Goal: Information Seeking & Learning: Learn about a topic

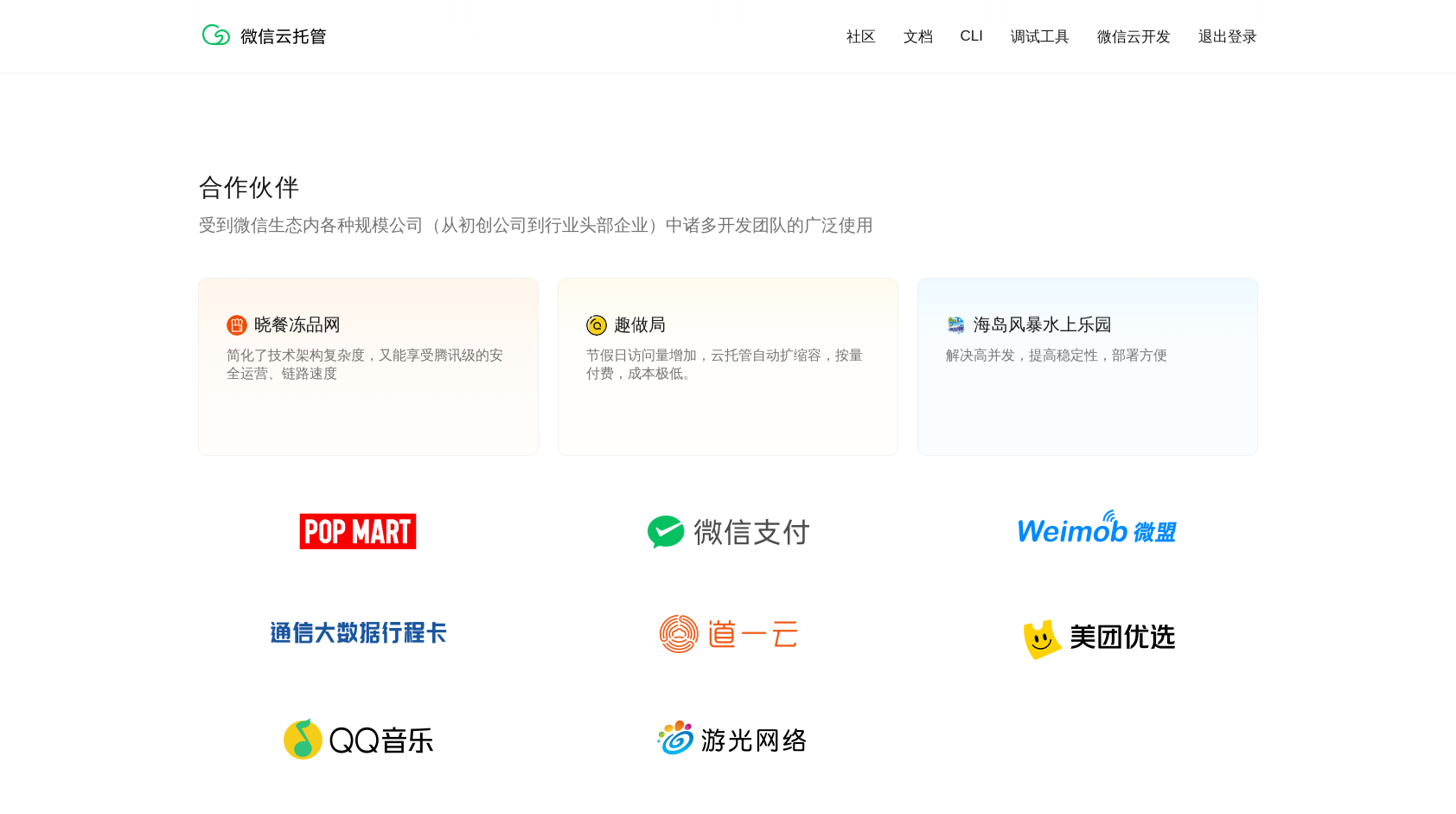
scroll to position [2334, 0]
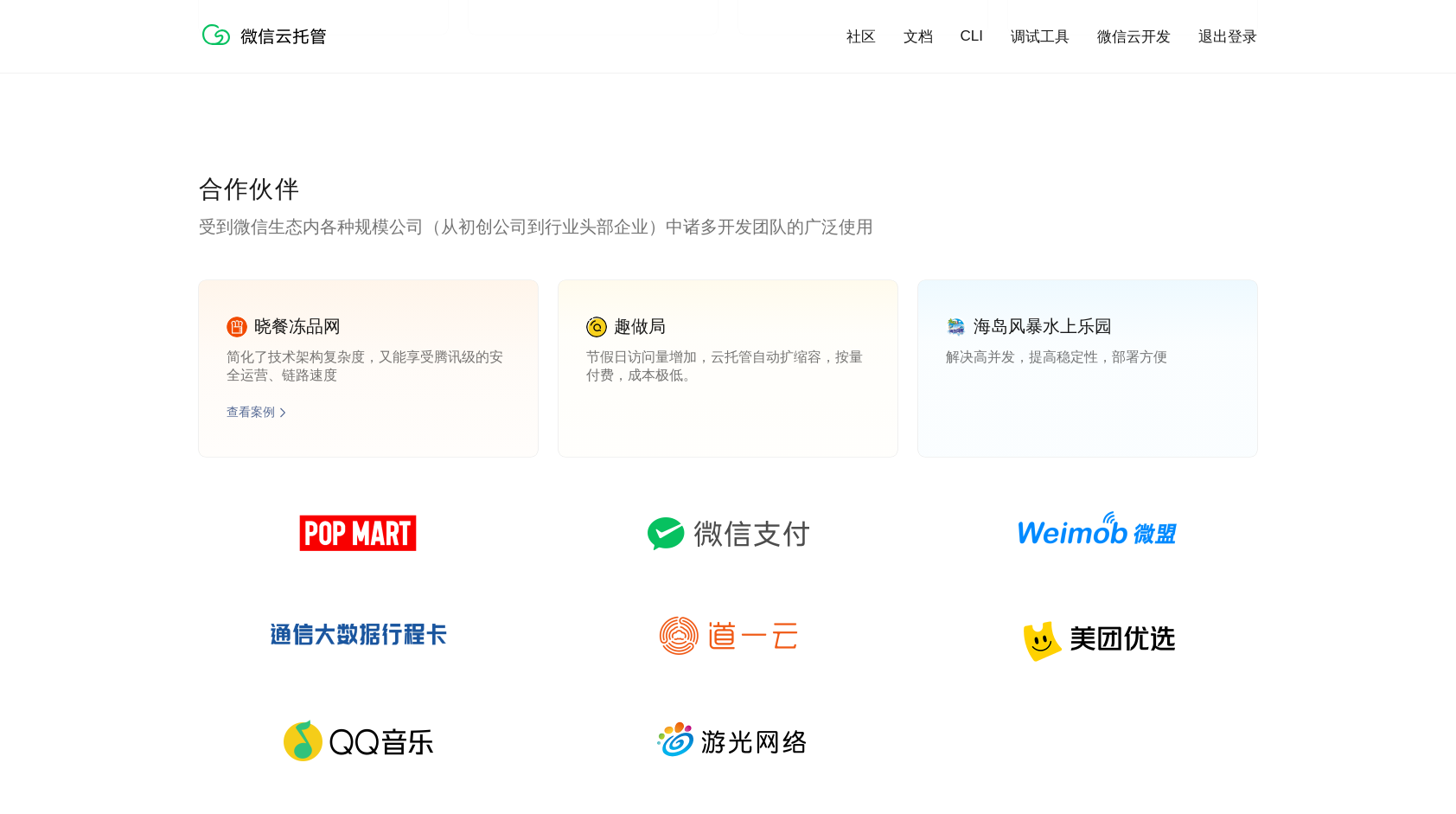
click at [263, 413] on link "查看案例" at bounding box center [250, 412] width 49 height 15
click at [626, 413] on link "查看案例" at bounding box center [610, 412] width 49 height 15
click at [978, 418] on link "查看案例" at bounding box center [969, 412] width 49 height 15
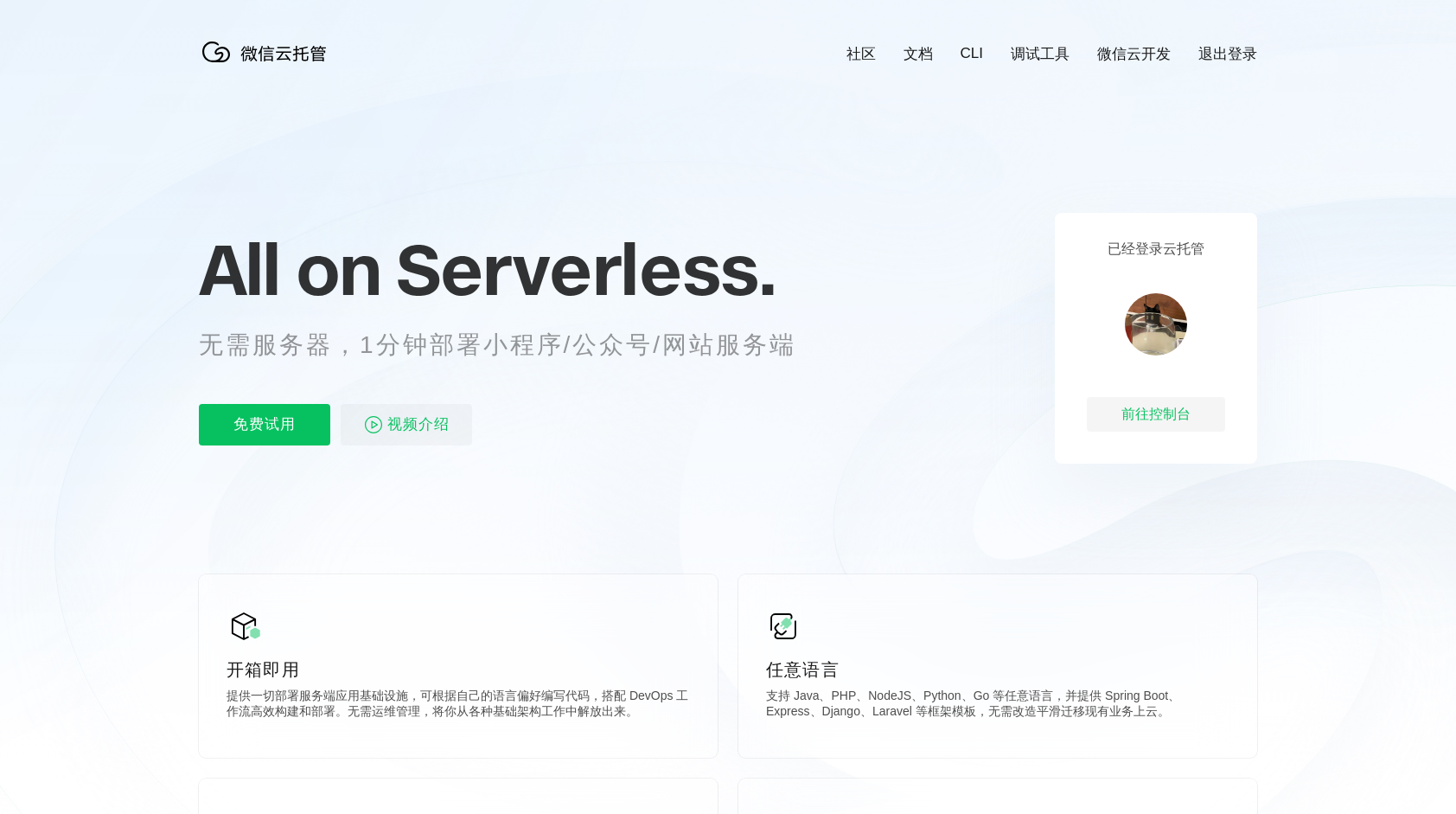
scroll to position [0, 3075]
click at [913, 58] on link "文档" at bounding box center [918, 53] width 30 height 20
click at [975, 60] on link "CLI" at bounding box center [972, 53] width 23 height 17
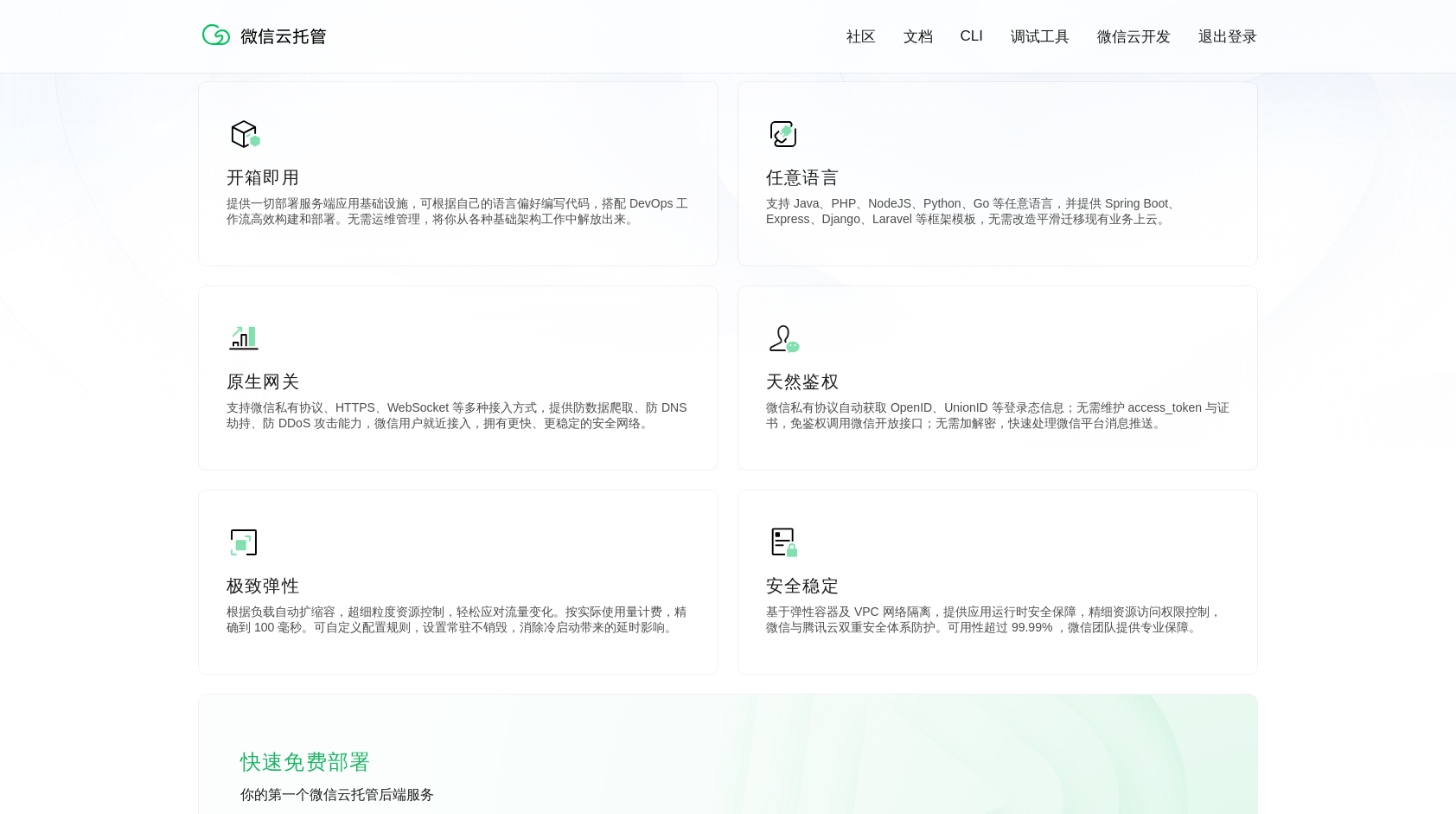
scroll to position [0, 0]
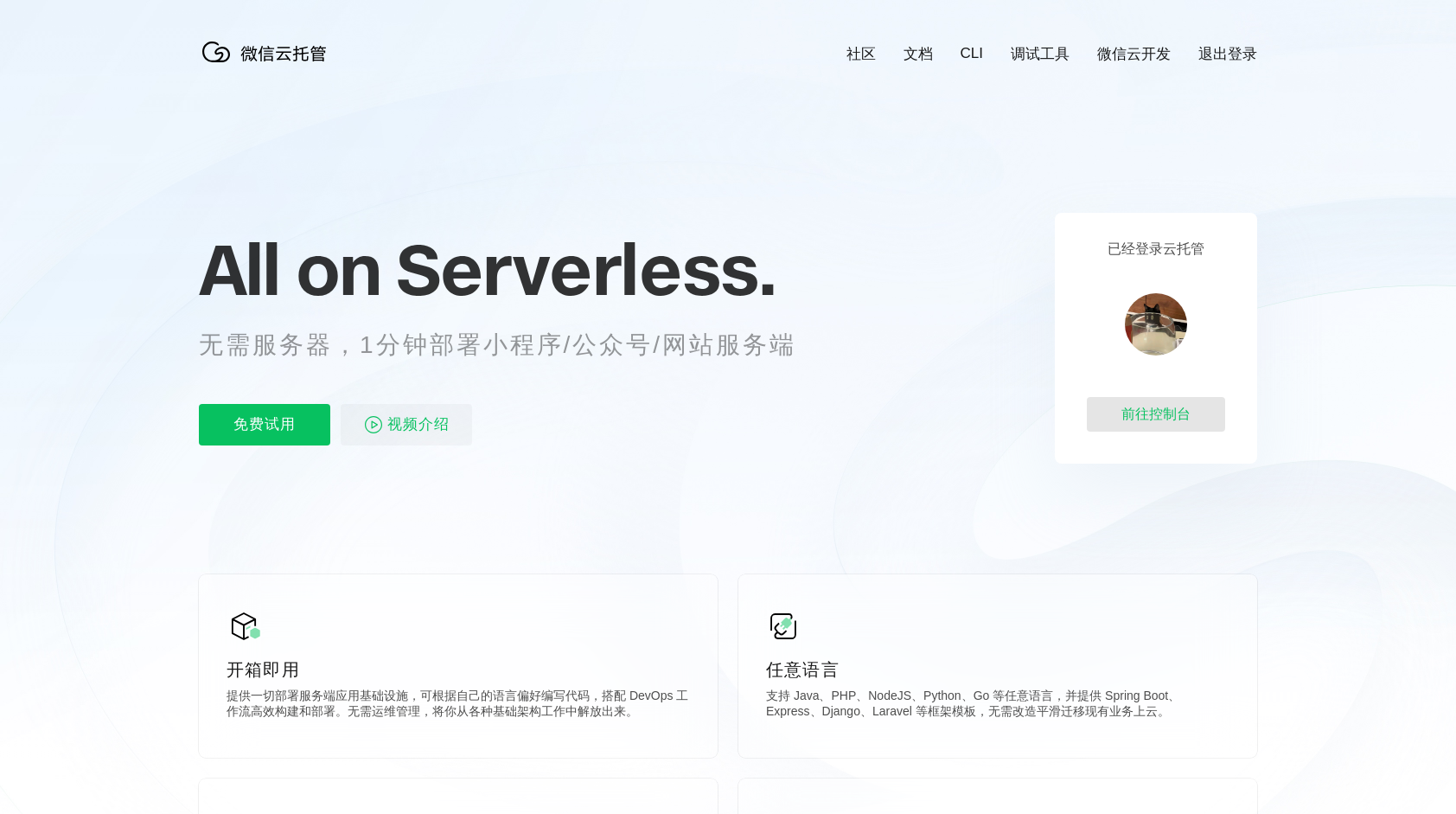
click at [1131, 407] on div "前往控制台" at bounding box center [1155, 414] width 138 height 34
click at [1032, 59] on link "调试工具" at bounding box center [1041, 53] width 59 height 20
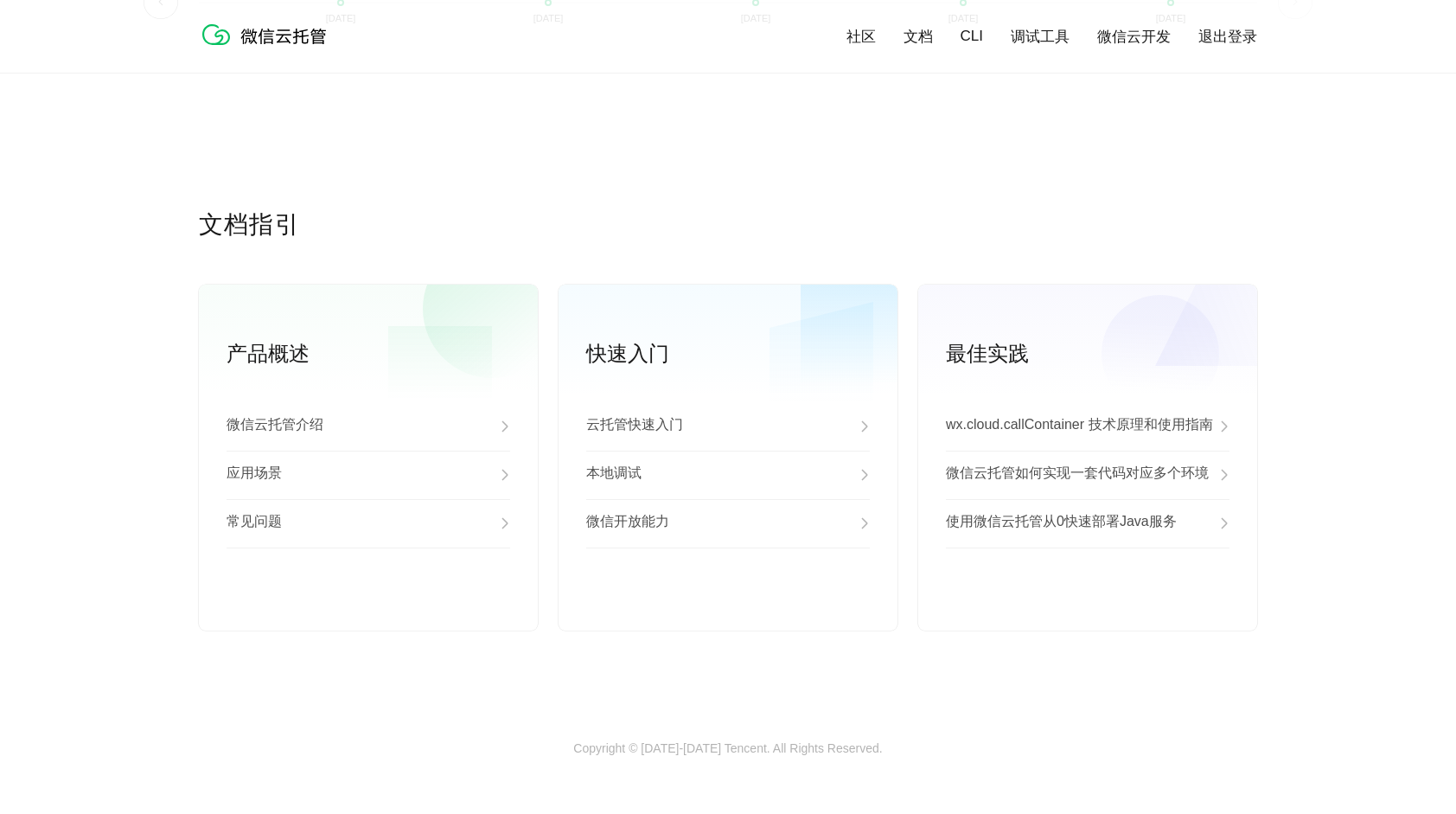
scroll to position [4266, 0]
click at [1094, 601] on link "查看更多" at bounding box center [1087, 602] width 284 height 15
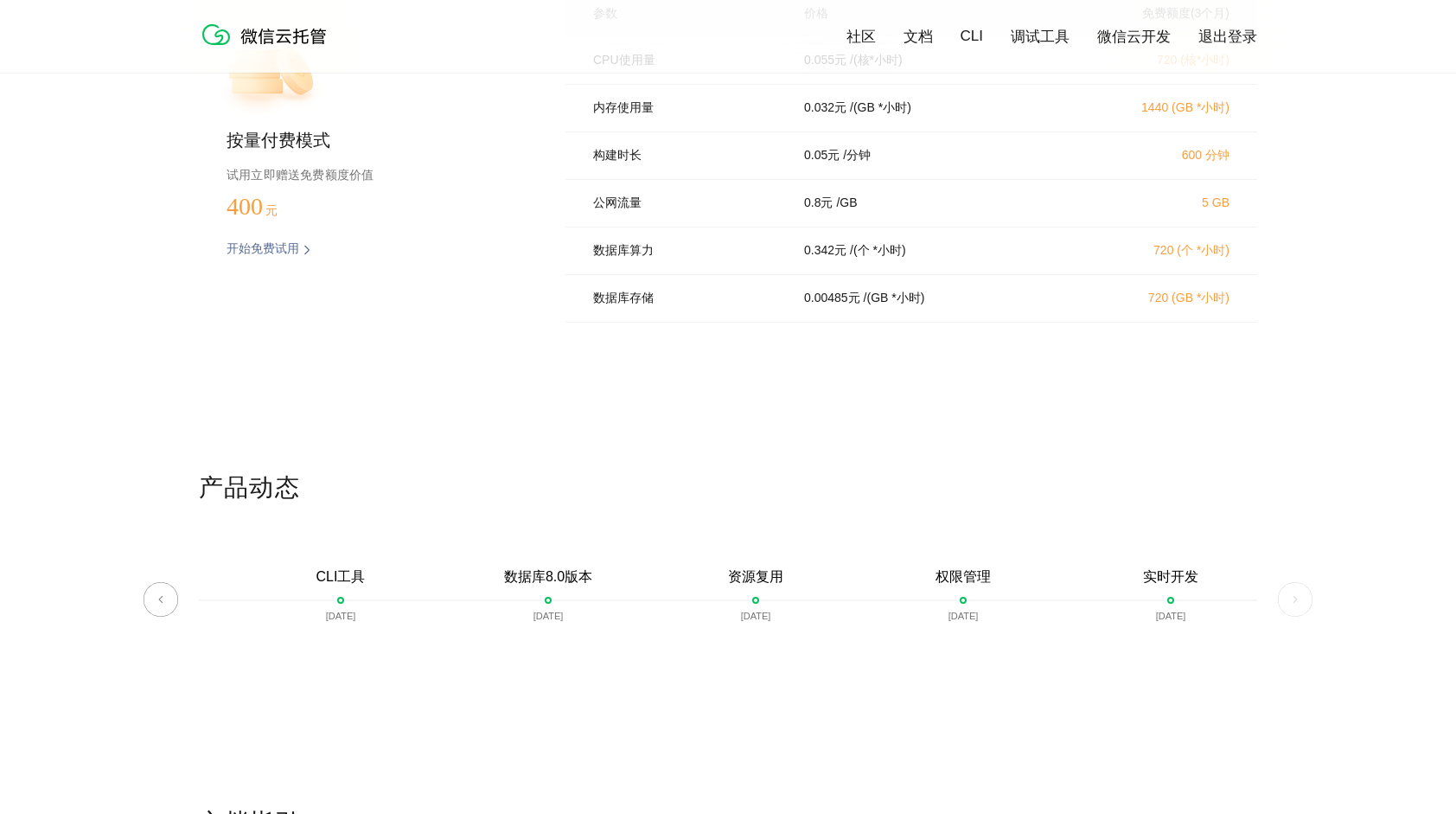
scroll to position [0, 3092]
drag, startPoint x: 1293, startPoint y: 604, endPoint x: 1147, endPoint y: 575, distance: 148.9
click at [1293, 605] on img at bounding box center [1295, 599] width 34 height 34
click at [172, 603] on img at bounding box center [161, 599] width 34 height 34
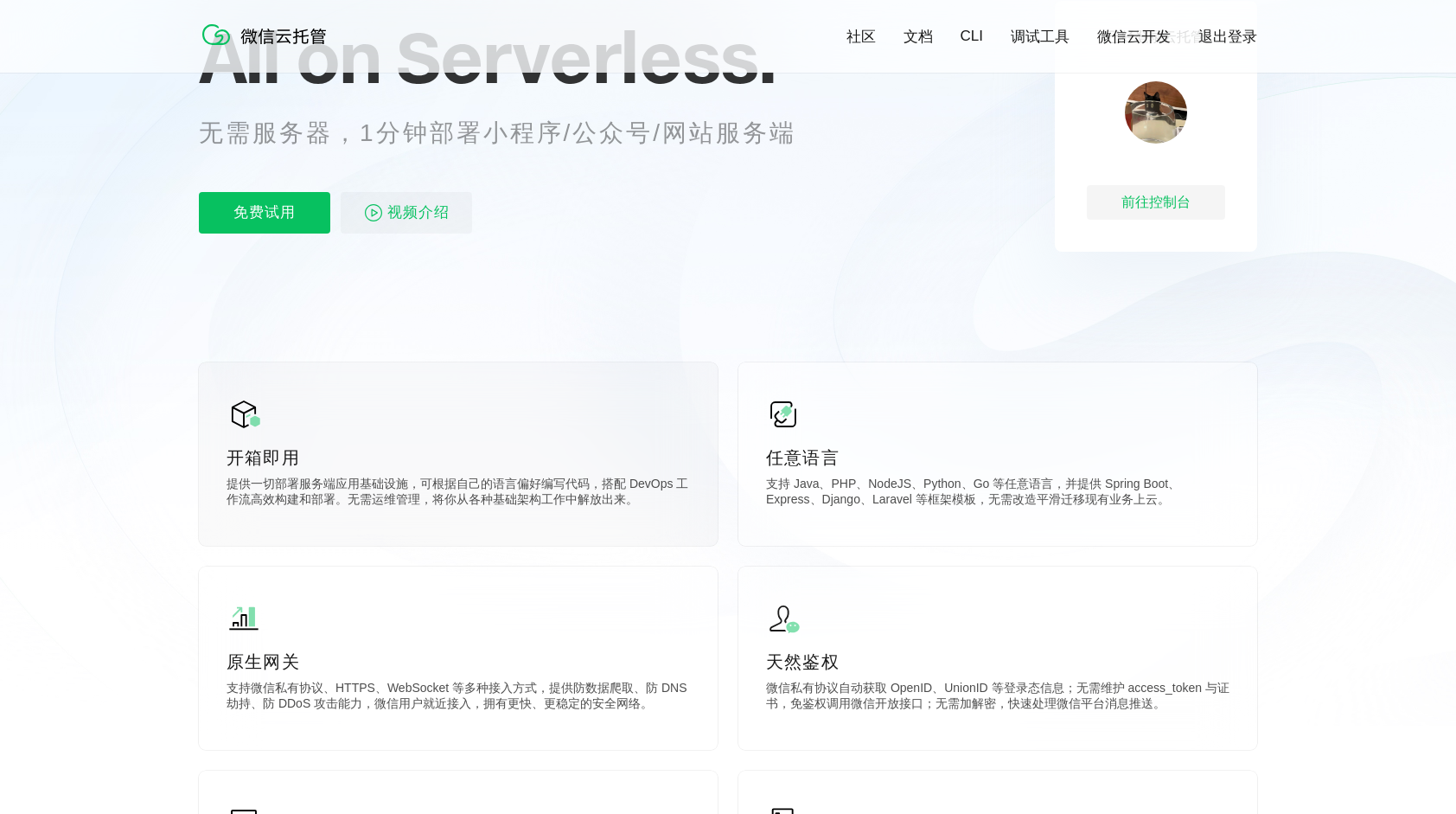
scroll to position [168, 0]
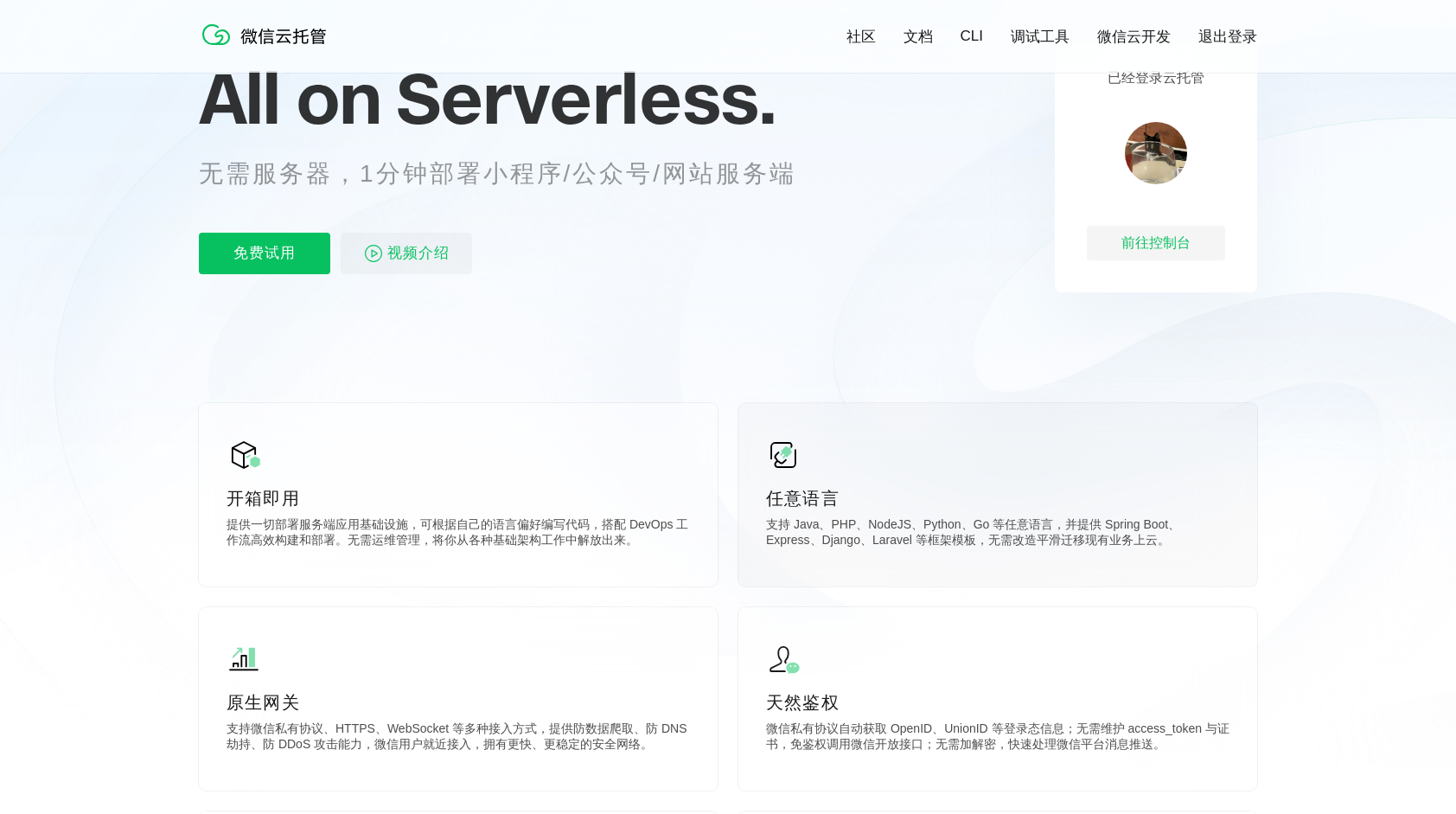
click at [824, 492] on p "任意语言" at bounding box center [998, 497] width 464 height 24
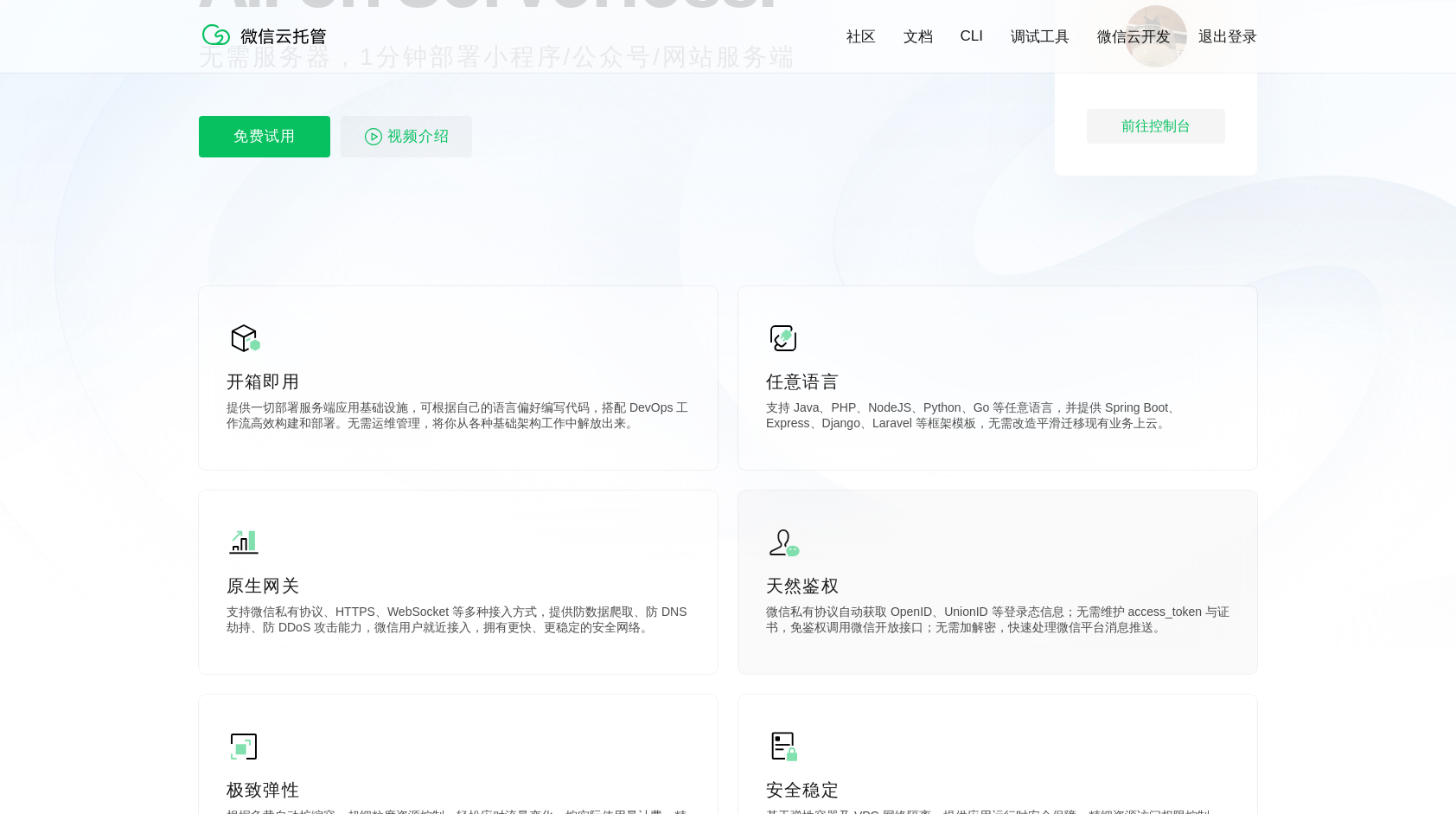
scroll to position [289, 0]
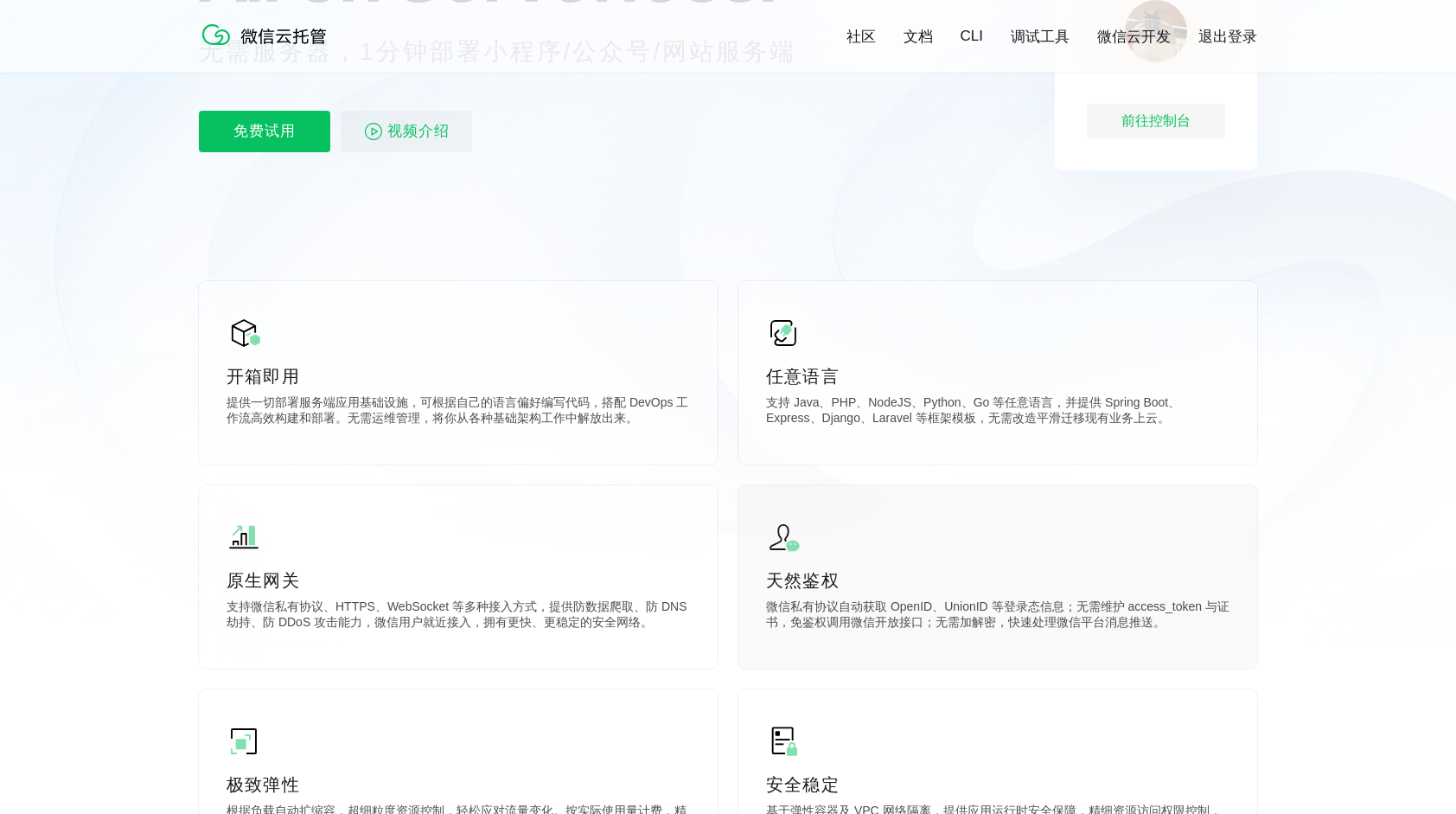
click at [804, 557] on div "天然鉴权 微信私有协议自动获取 OpenID、UnionID 等登录态信息；无需维护 access_token 与证书，免鉴权调用微信开放接口；无需加解密，快…" at bounding box center [998, 576] width 519 height 184
click at [814, 447] on div "任意语言 支持 Java、PHP、NodeJS、Python、Go 等任意语言，并提供 Spring Boot、Express、Django、Laravel …" at bounding box center [998, 372] width 519 height 184
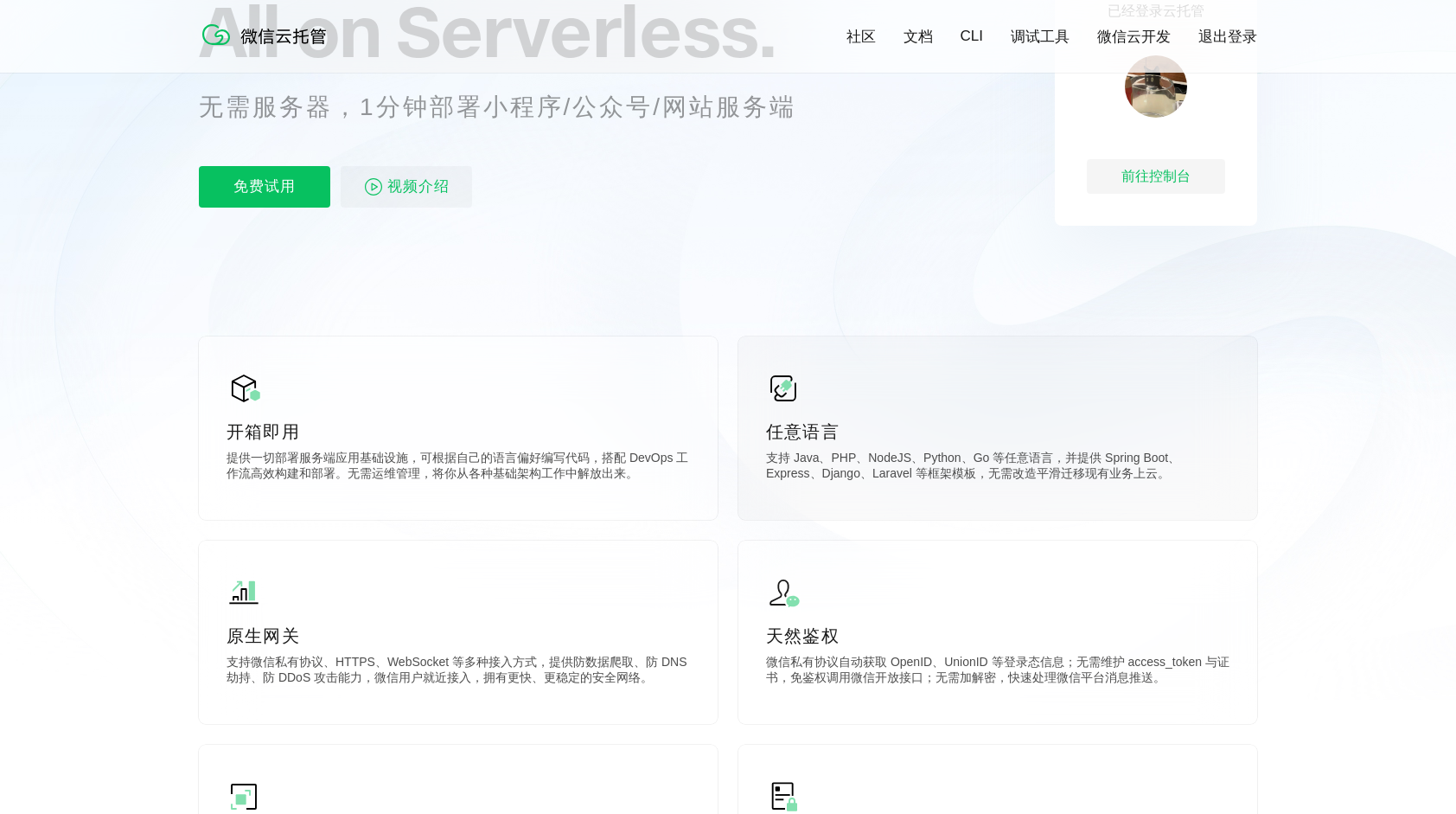
scroll to position [30, 0]
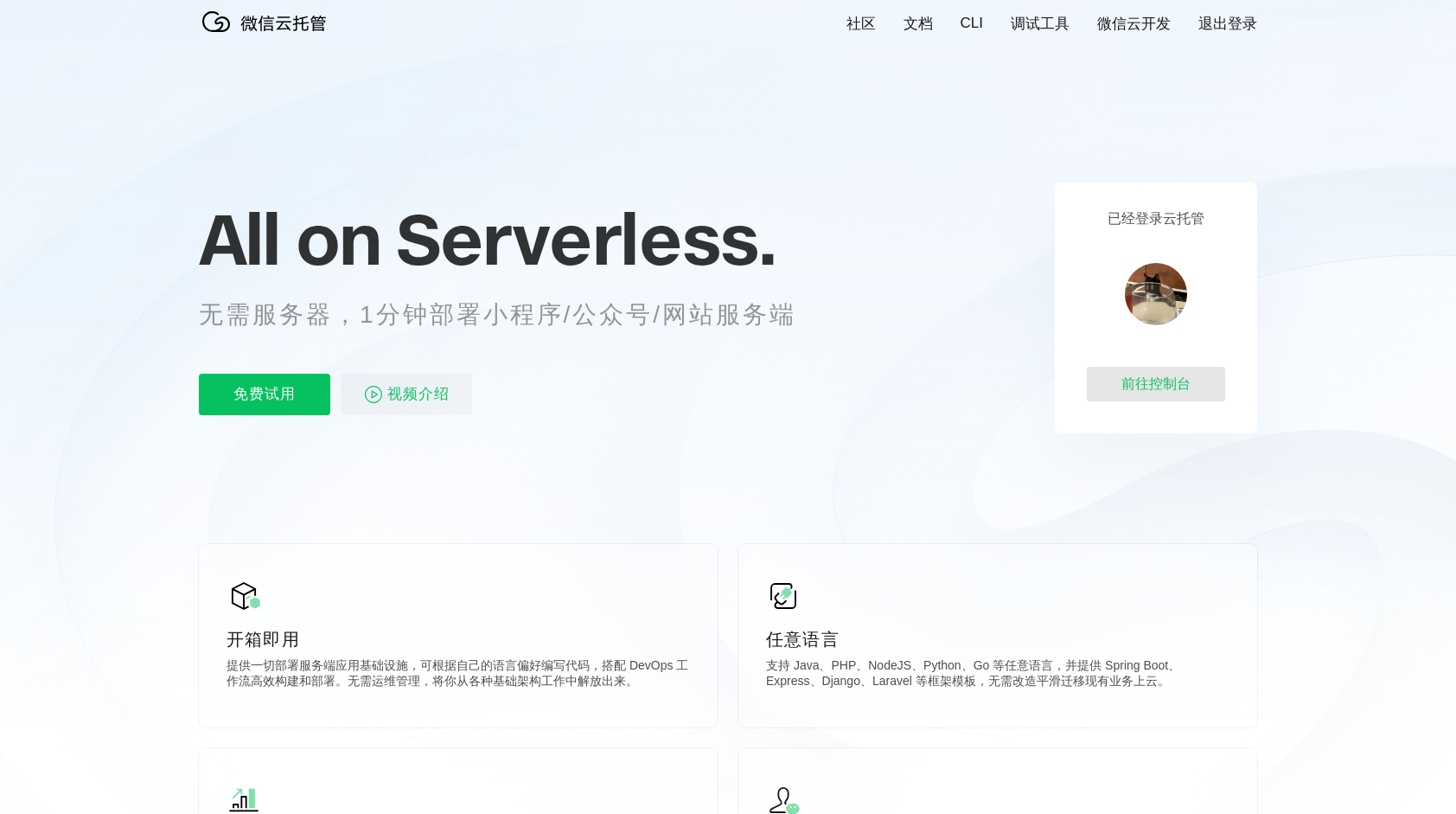
click at [1137, 381] on div "前往控制台" at bounding box center [1155, 384] width 138 height 34
